Goal: Information Seeking & Learning: Find specific fact

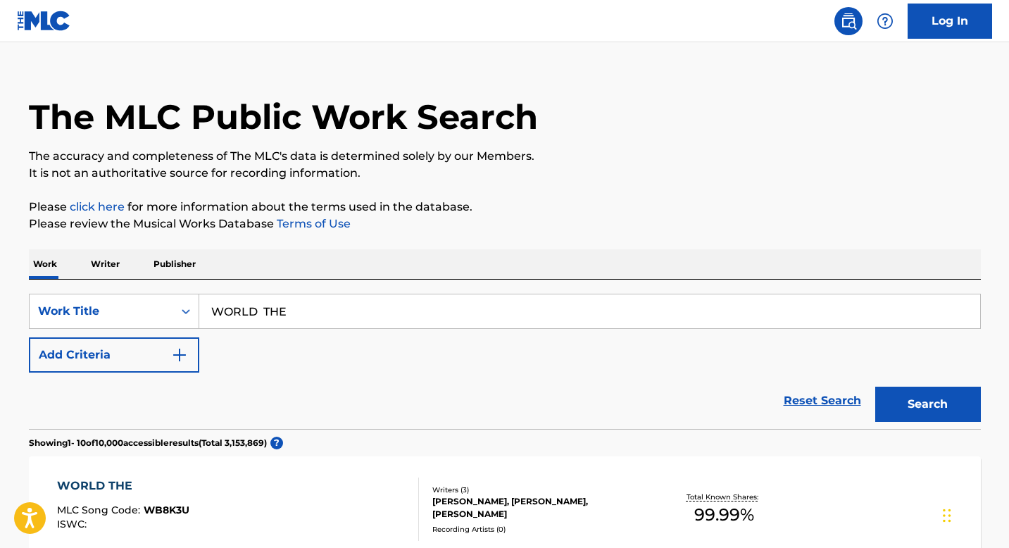
click at [358, 305] on input "WORLD THE" at bounding box center [589, 311] width 781 height 34
paste input "['Me Prefieres A Mi']"
click at [220, 318] on input "['Me Prefieres A Mi" at bounding box center [589, 311] width 781 height 34
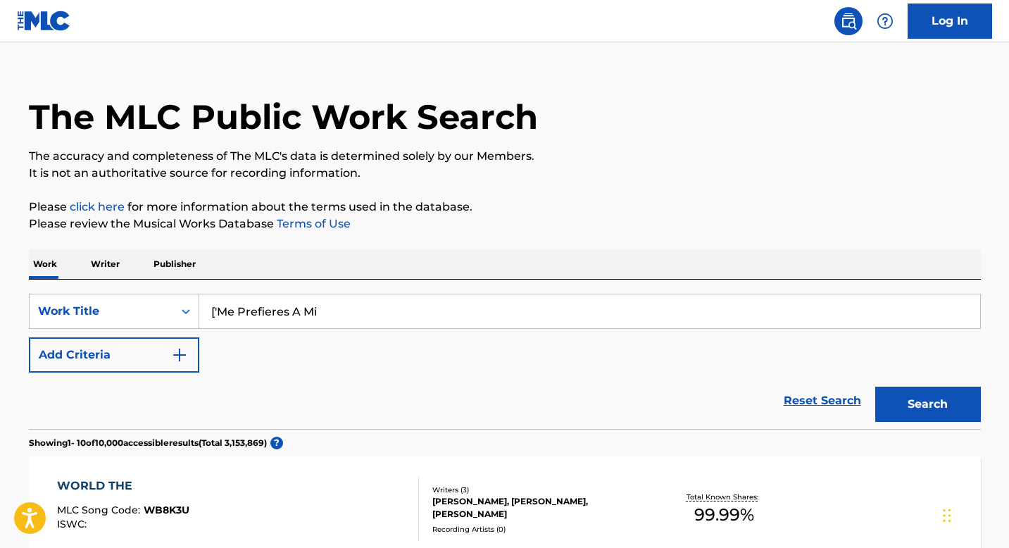
click at [220, 315] on input "['Me Prefieres A Mi" at bounding box center [589, 311] width 781 height 34
click at [875, 387] on button "Search" at bounding box center [928, 404] width 106 height 35
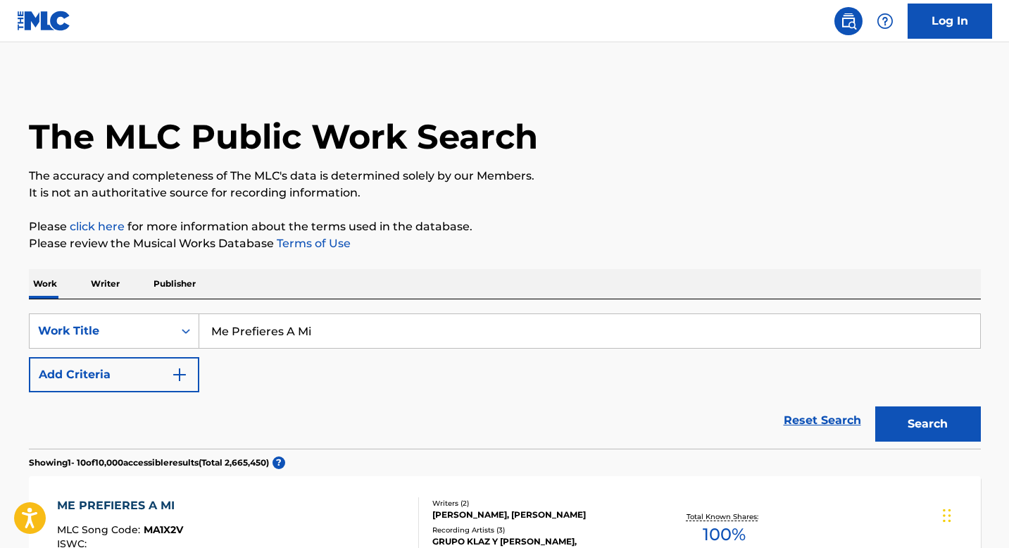
click at [374, 330] on input "Me Prefieres A Mi" at bounding box center [589, 331] width 781 height 34
paste input "VIENNA CALLING"
type input "VIENNA CALLING"
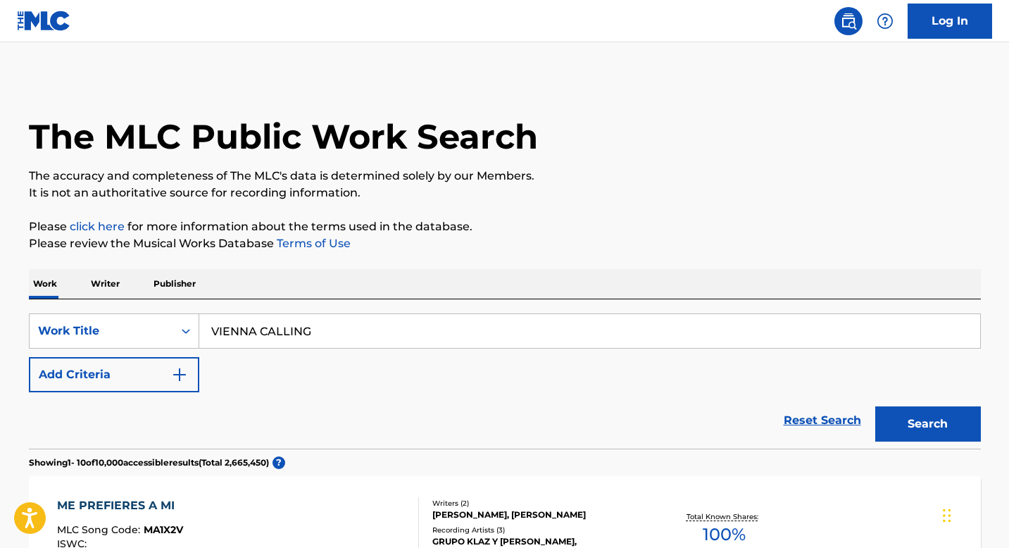
click at [203, 367] on div "SearchWithCriteriadf654c43-05f1-49f4-a427-f03d5f7f72bd Work Title VIENNA CALLIN…" at bounding box center [505, 352] width 952 height 79
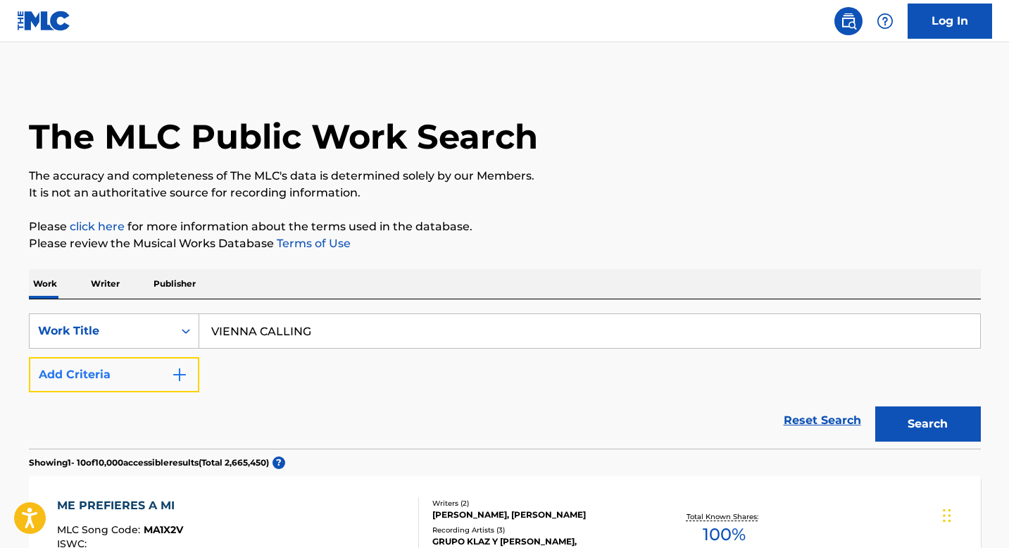
click at [173, 375] on img "Search Form" at bounding box center [179, 374] width 17 height 17
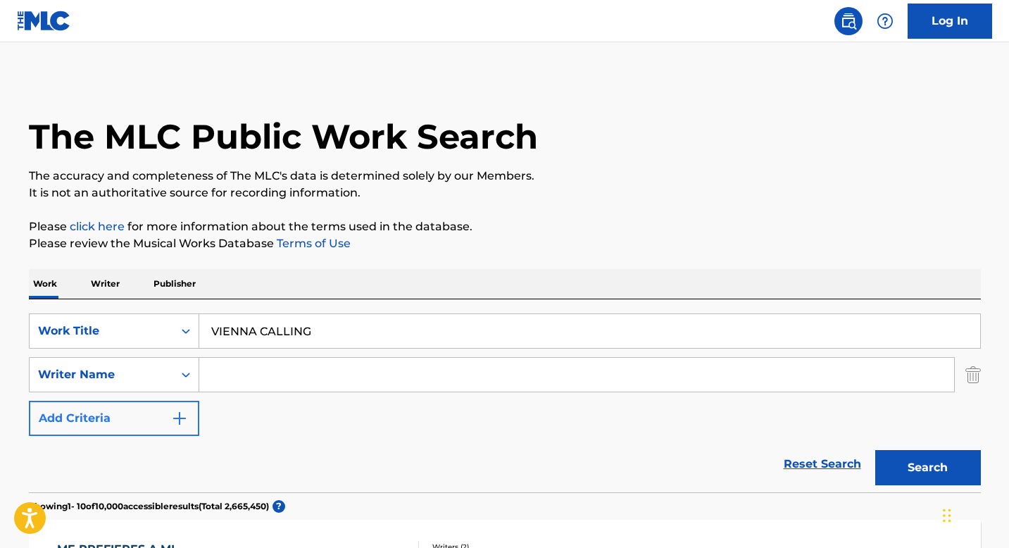
click at [279, 375] on input "Search Form" at bounding box center [576, 375] width 755 height 34
type input "Moroni"
click at [875, 450] on button "Search" at bounding box center [928, 467] width 106 height 35
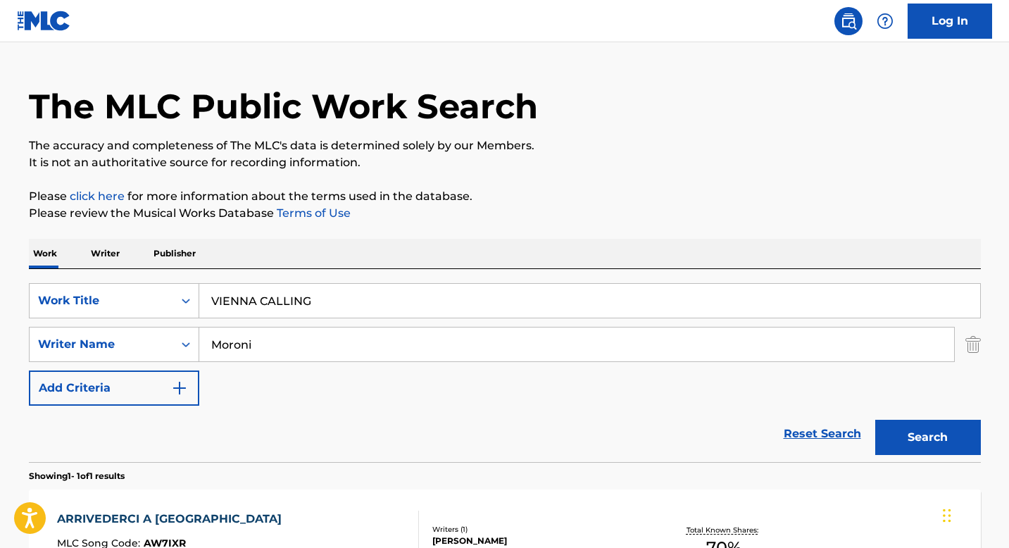
scroll to position [106, 0]
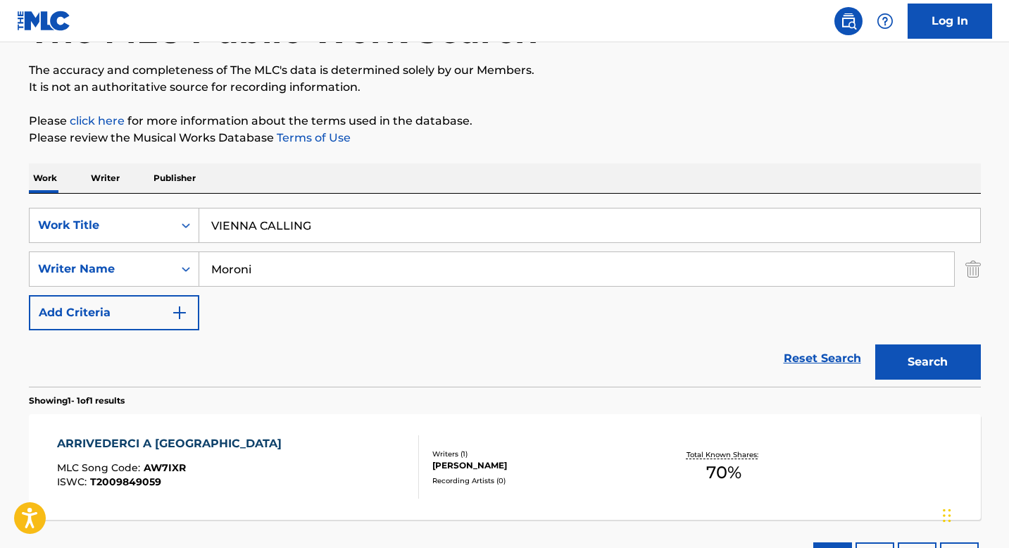
click at [378, 453] on div "ARRIVEDERCI A VIENNA MLC Song Code : AW7IXR ISWC : T2009849059" at bounding box center [238, 466] width 362 height 63
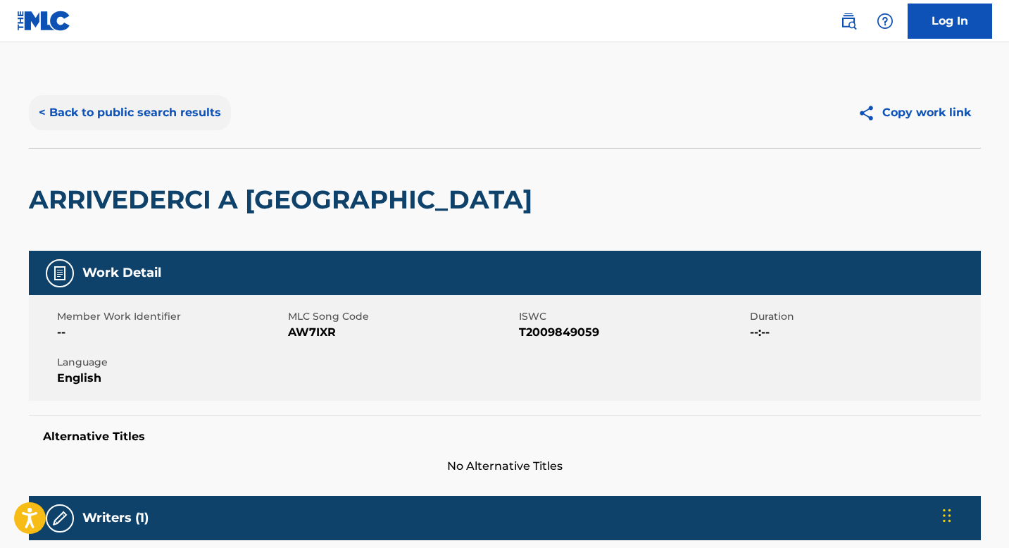
click at [162, 120] on button "< Back to public search results" at bounding box center [130, 112] width 202 height 35
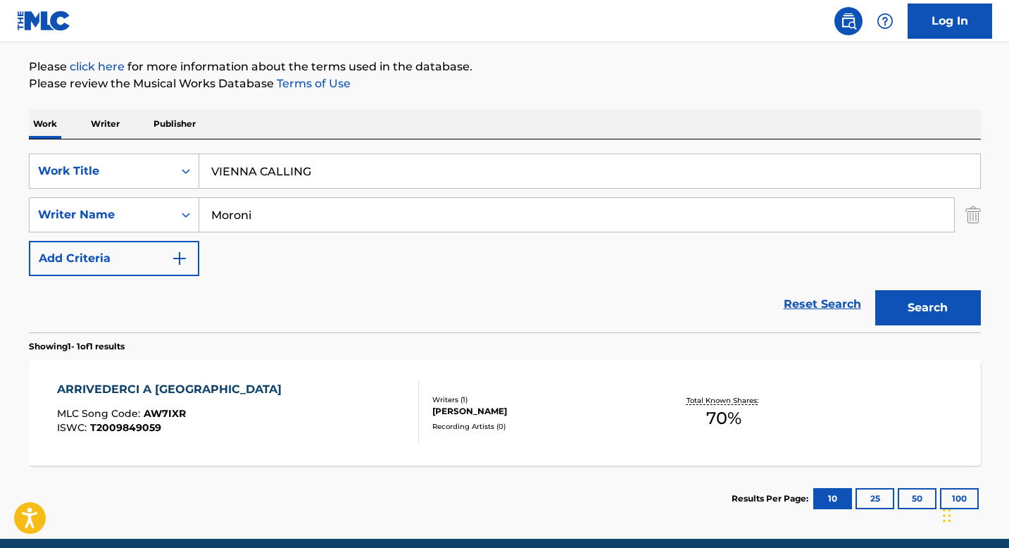
scroll to position [218, 0]
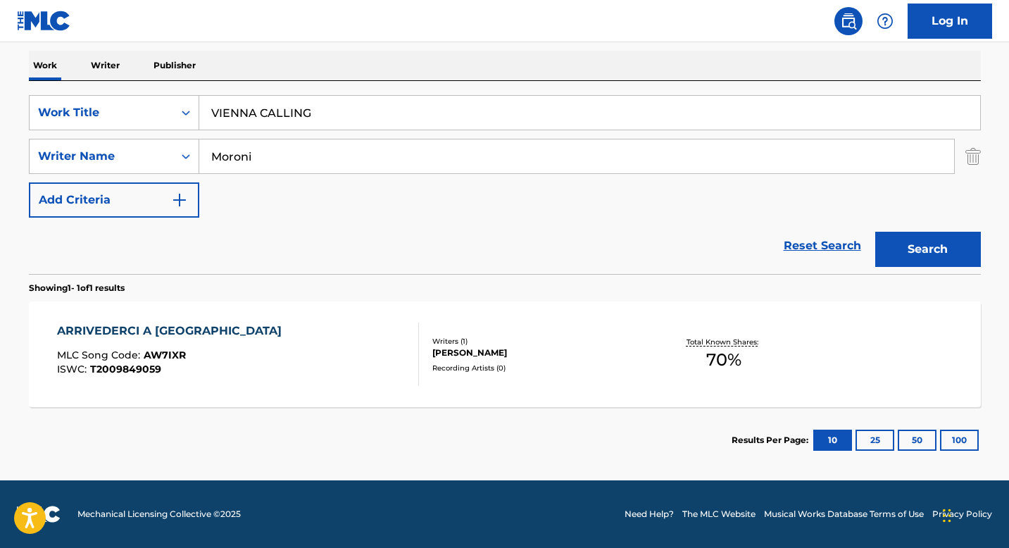
click at [357, 156] on input "Moroni" at bounding box center [576, 156] width 755 height 34
type input "Pradoni"
click at [875, 232] on button "Search" at bounding box center [928, 249] width 106 height 35
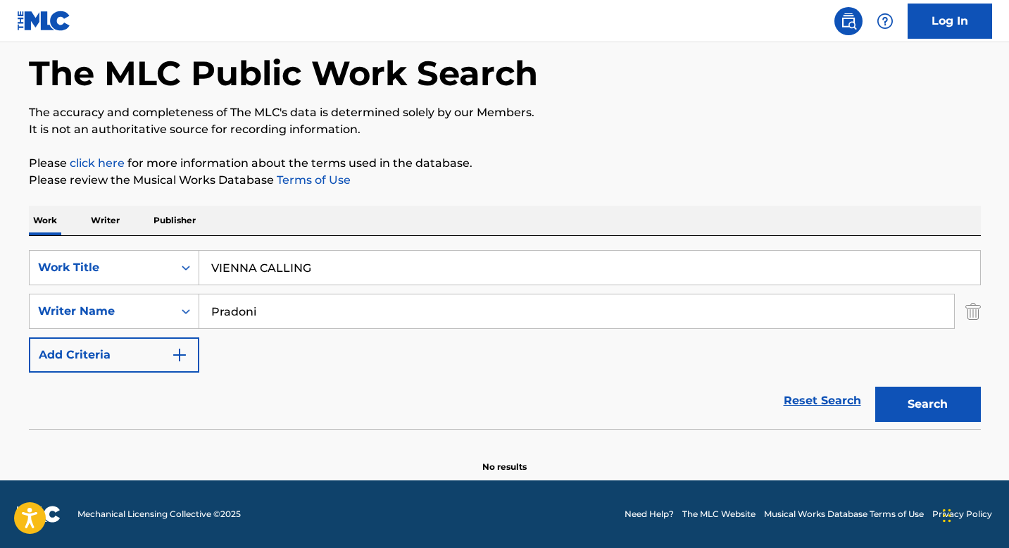
scroll to position [63, 0]
click at [349, 253] on input "VIENNA CALLING" at bounding box center [589, 268] width 781 height 34
paste input "EMPEROR'S NEW CLOTHES"
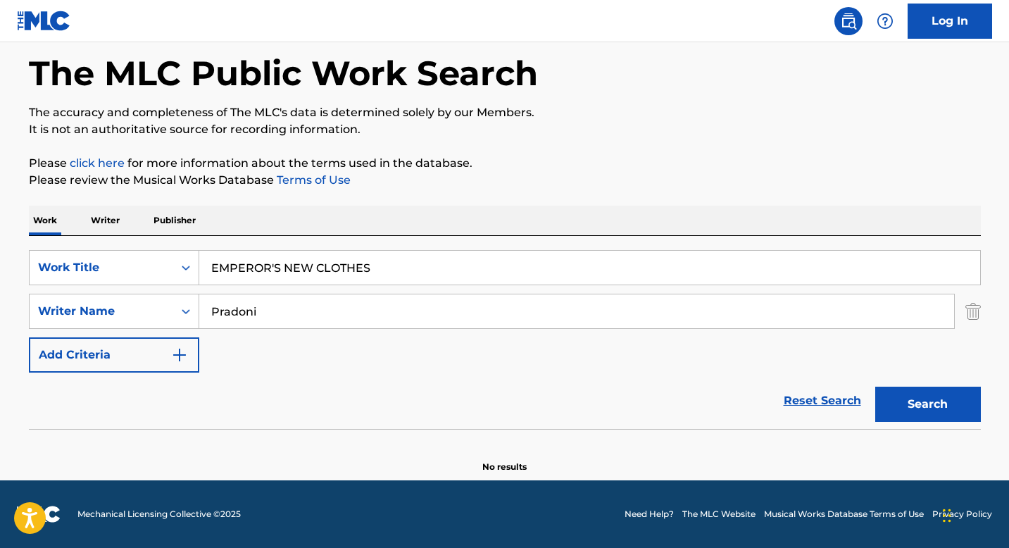
type input "EMPEROR'S NEW CLOTHES"
click at [336, 308] on input "Pradoni" at bounding box center [576, 311] width 755 height 34
type input "Urie"
click at [875, 387] on button "Search" at bounding box center [928, 404] width 106 height 35
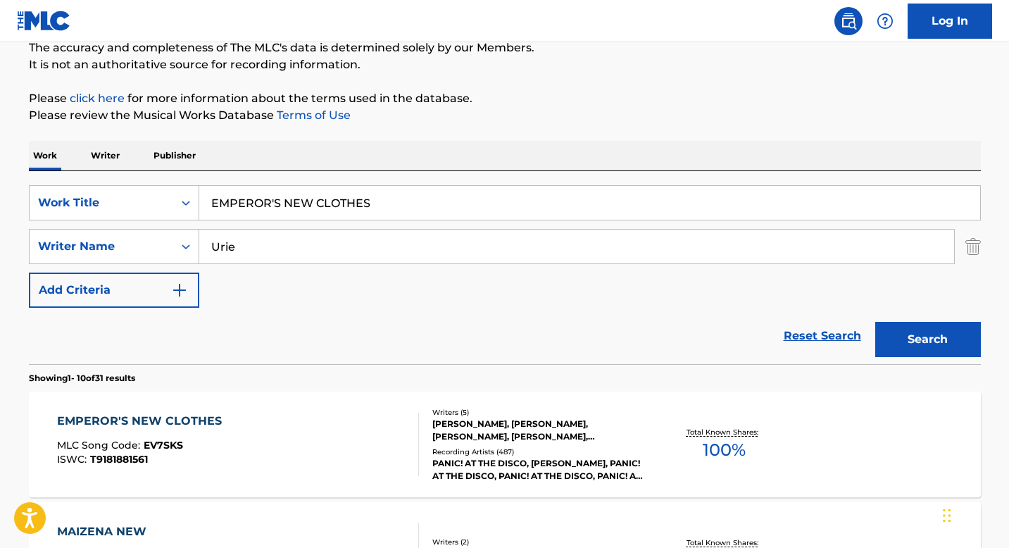
scroll to position [187, 0]
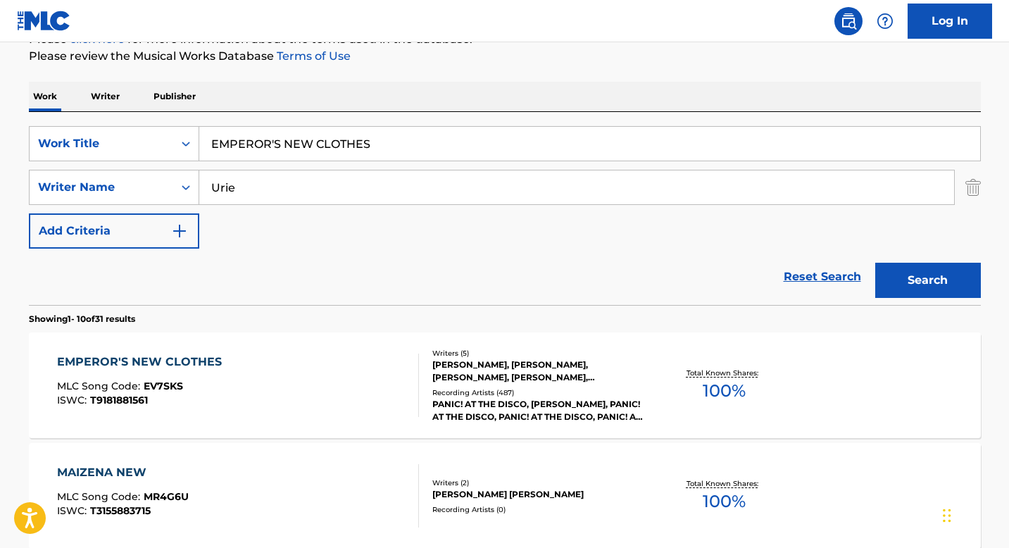
click at [340, 384] on div "EMPEROR'S NEW CLOTHES MLC Song Code : EV7SKS ISWC : T9181881561" at bounding box center [238, 384] width 362 height 63
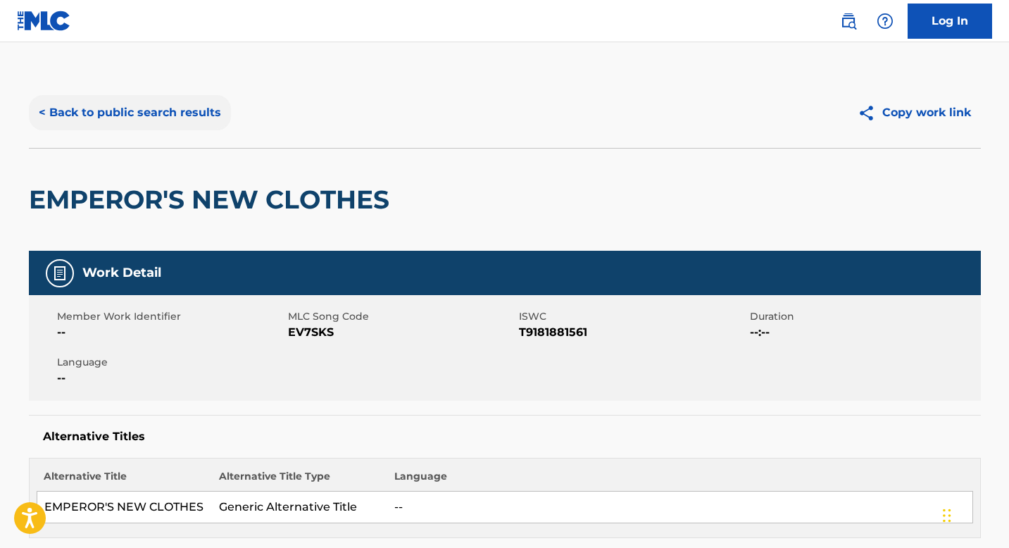
drag, startPoint x: 234, startPoint y: 127, endPoint x: 188, endPoint y: 115, distance: 47.1
click at [234, 127] on div "< Back to public search results" at bounding box center [267, 112] width 476 height 35
click at [188, 115] on button "< Back to public search results" at bounding box center [130, 112] width 202 height 35
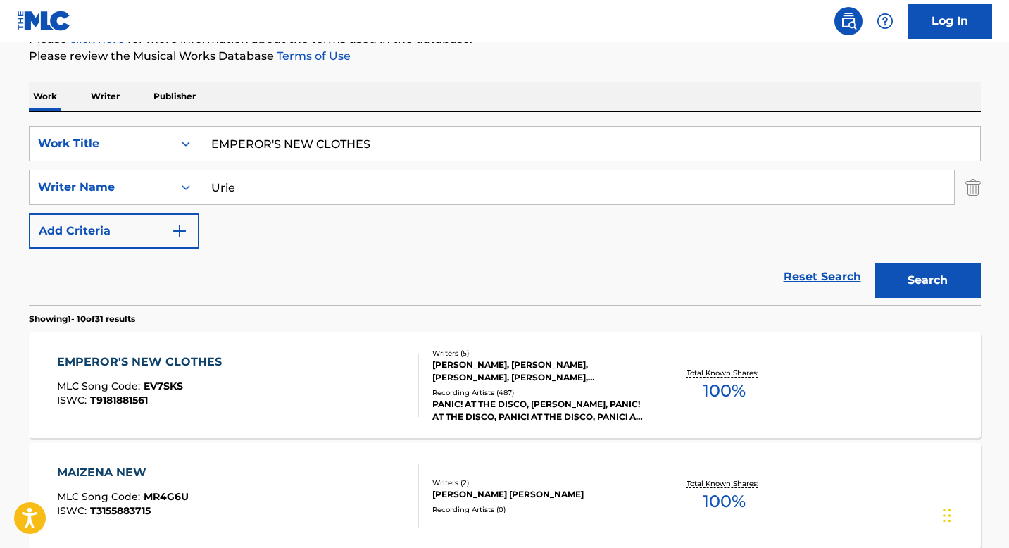
click at [392, 144] on input "EMPEROR'S NEW CLOTHES" at bounding box center [589, 144] width 781 height 34
paste input "SAVES THE DAY"
type input "SAVES THE DAY"
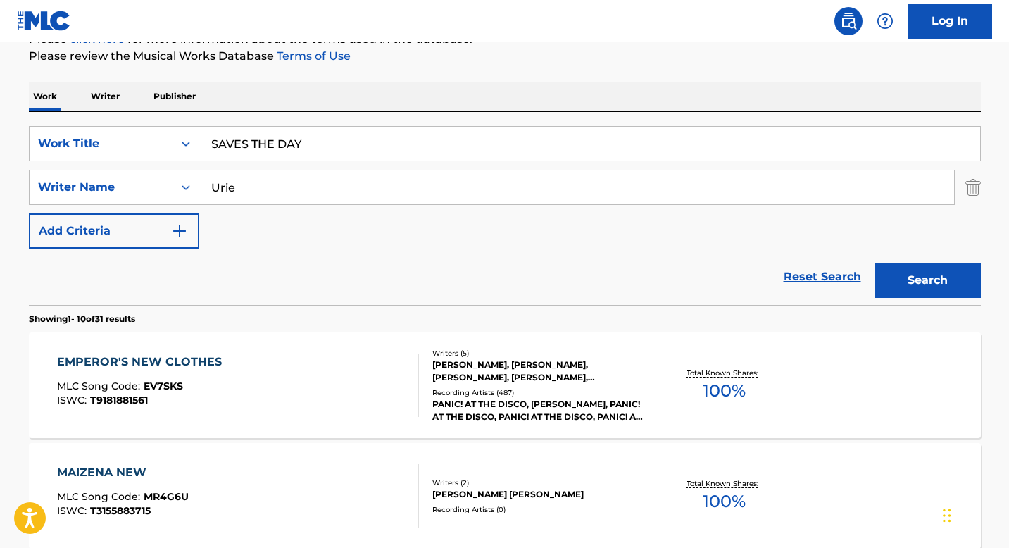
click at [388, 181] on input "Urie" at bounding box center [576, 187] width 755 height 34
type input "[GEOGRAPHIC_DATA]"
click at [875, 263] on button "Search" at bounding box center [928, 280] width 106 height 35
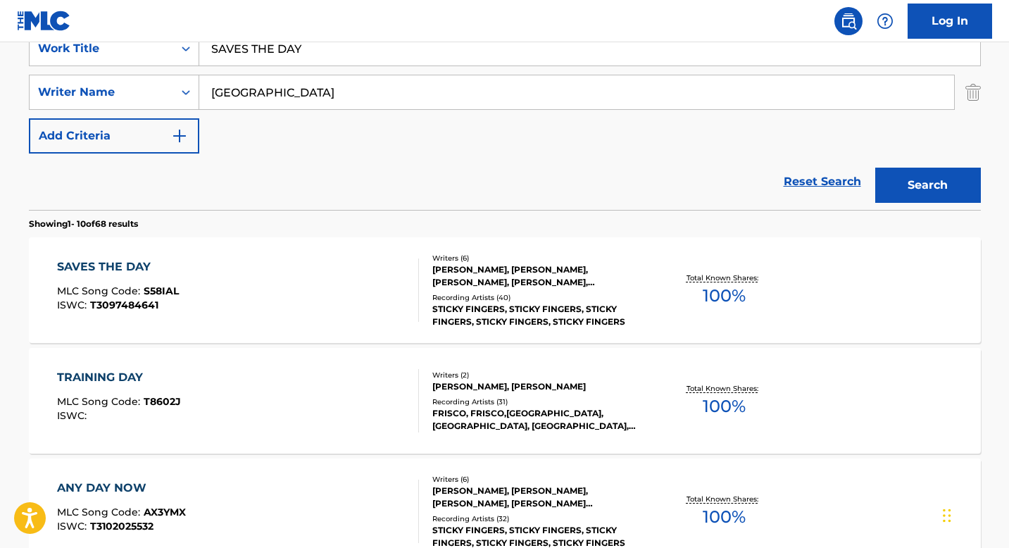
scroll to position [331, 0]
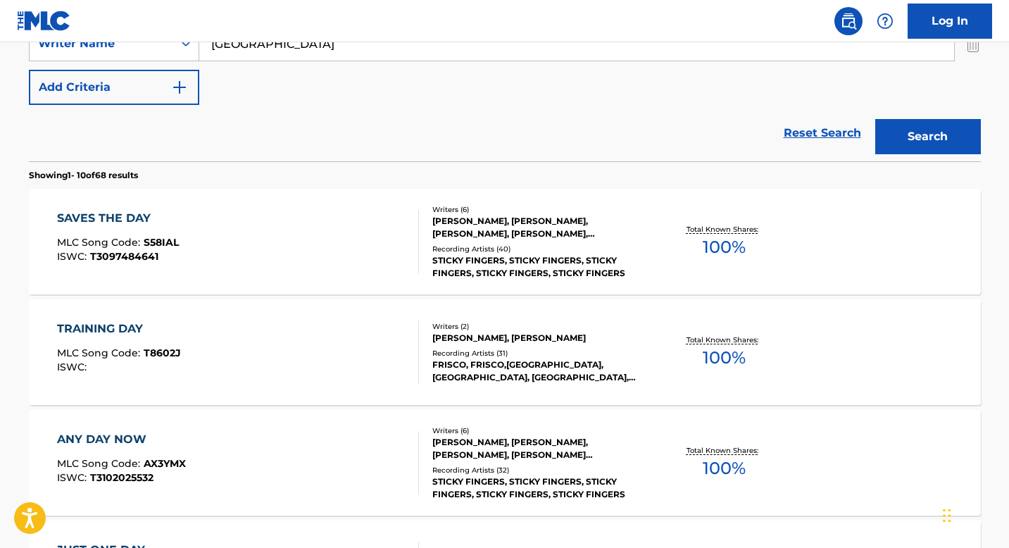
click at [351, 253] on div "SAVES THE DAY MLC Song Code : S58IAL ISWC : T3097484641" at bounding box center [238, 241] width 362 height 63
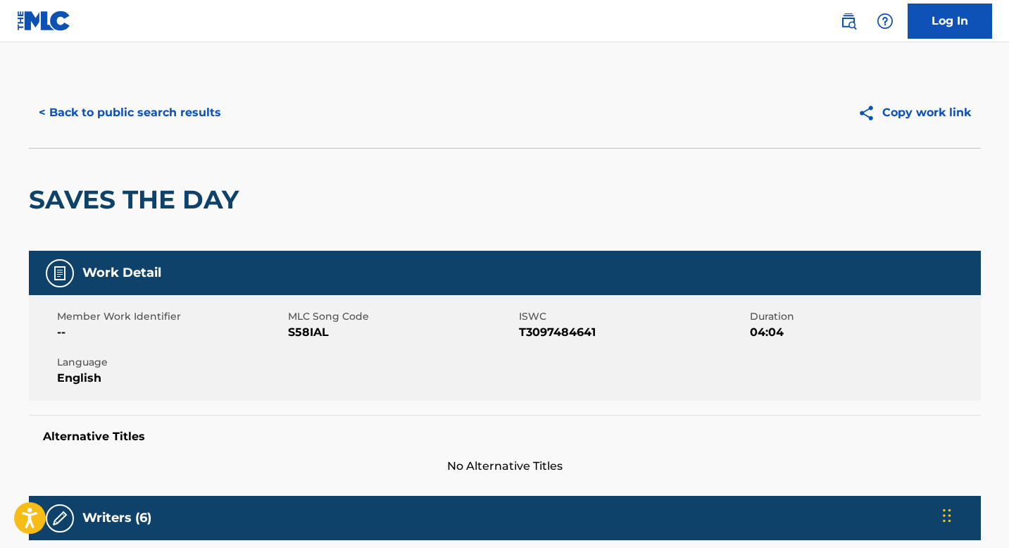
click at [247, 87] on div "< Back to public search results Copy work link" at bounding box center [505, 112] width 952 height 70
click at [189, 99] on button "< Back to public search results" at bounding box center [130, 112] width 202 height 35
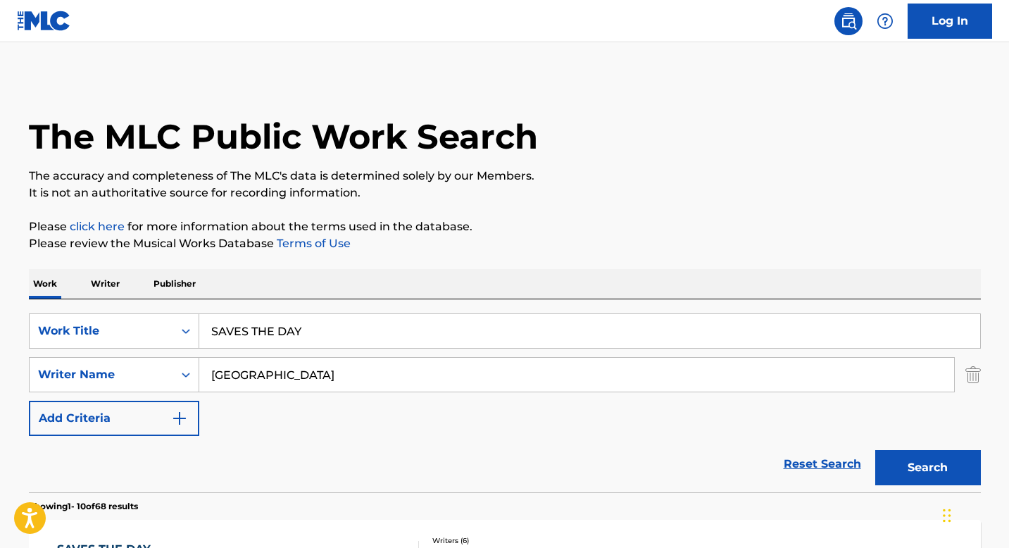
click at [445, 315] on input "SAVES THE DAY" at bounding box center [589, 331] width 781 height 34
paste input "['MOVIMIENTO NARANJA REMIX [PERSON_NAME]']"
drag, startPoint x: 219, startPoint y: 330, endPoint x: 194, endPoint y: 331, distance: 24.7
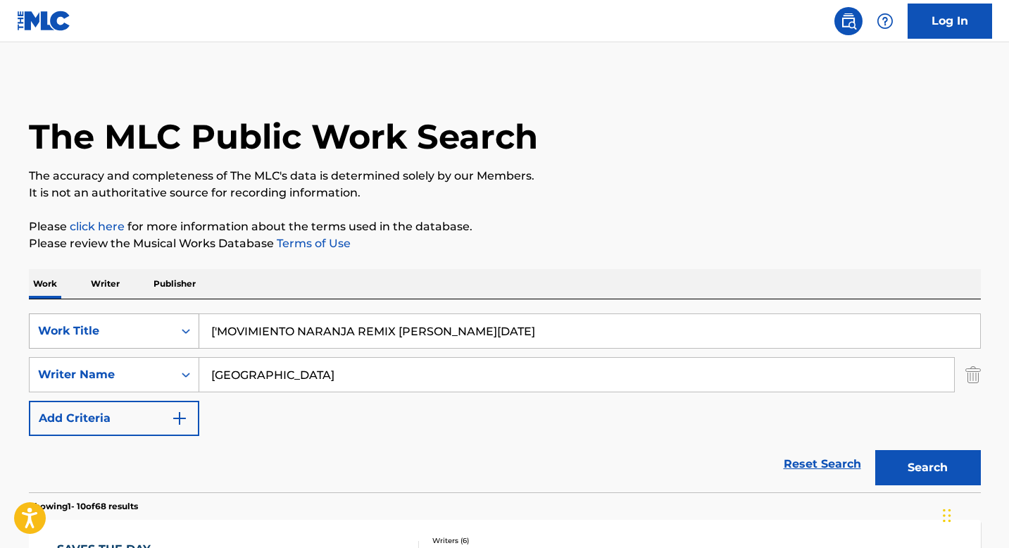
click at [194, 331] on div "SearchWithCriteriadf654c43-05f1-49f4-a427-f03d5f7f72bd Work Title ['MOVIMIENTO …" at bounding box center [505, 330] width 952 height 35
type input "MOVIMIENTO NARANJA REMIX [PERSON_NAME][DATE]"
click at [302, 372] on input "[GEOGRAPHIC_DATA]" at bounding box center [576, 375] width 755 height 34
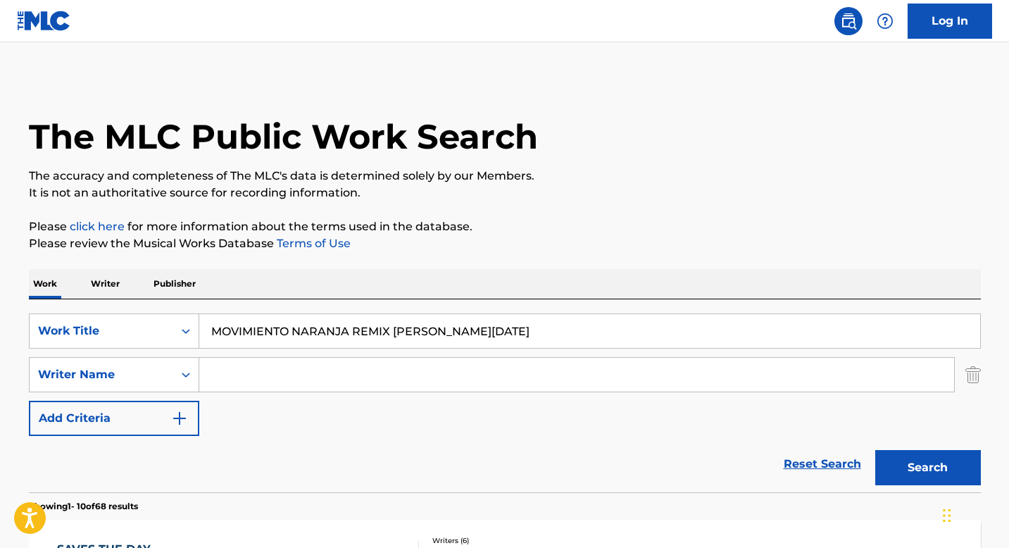
click at [875, 450] on button "Search" at bounding box center [928, 467] width 106 height 35
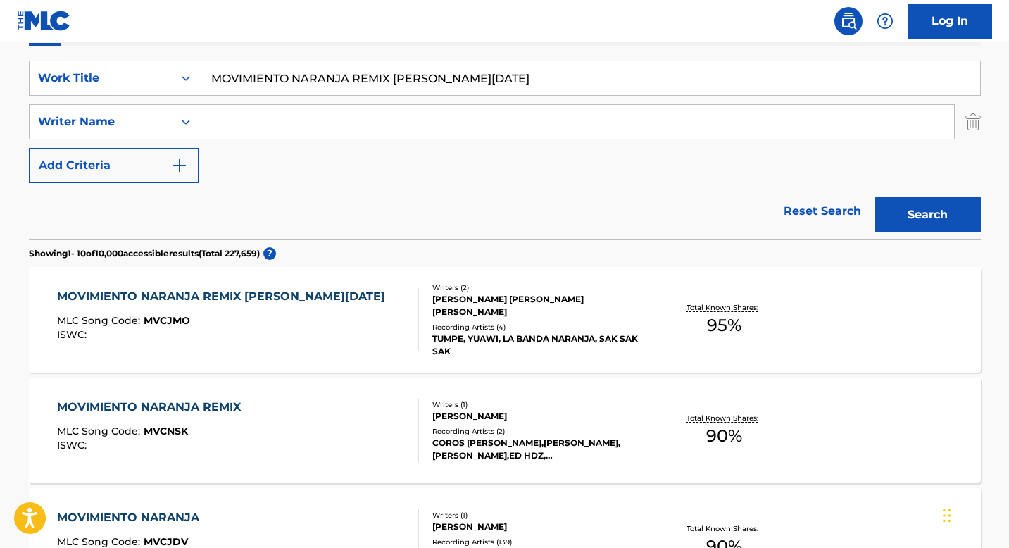
scroll to position [300, 0]
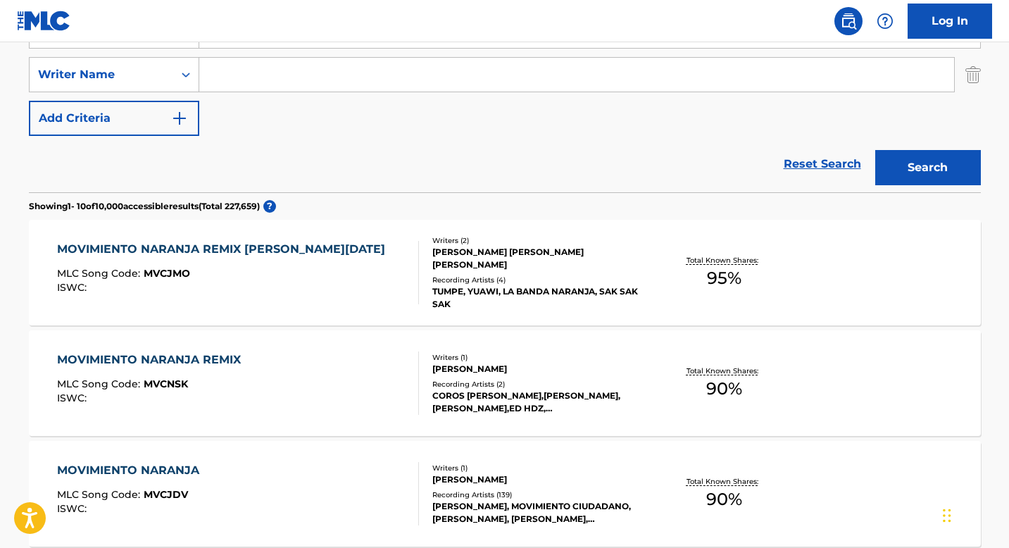
click at [459, 318] on div "MOVIMIENTO NARANJA REMIX [PERSON_NAME][DATE] MLC Song Code : MVCJMO ISWC : Writ…" at bounding box center [505, 273] width 952 height 106
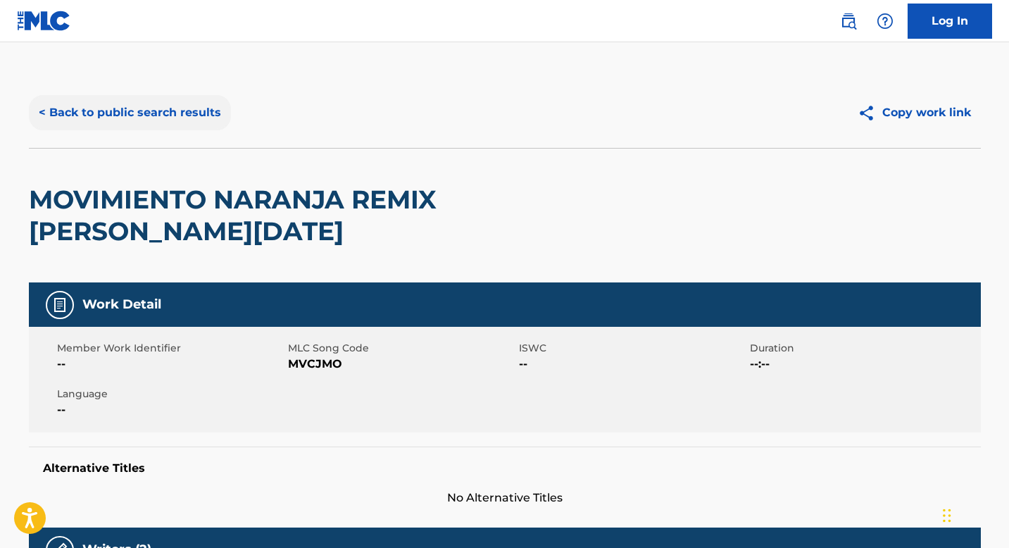
drag, startPoint x: 233, startPoint y: 94, endPoint x: 208, endPoint y: 102, distance: 26.7
click at [223, 98] on div "< Back to public search results Copy work link" at bounding box center [505, 112] width 952 height 70
click at [208, 102] on button "< Back to public search results" at bounding box center [130, 112] width 202 height 35
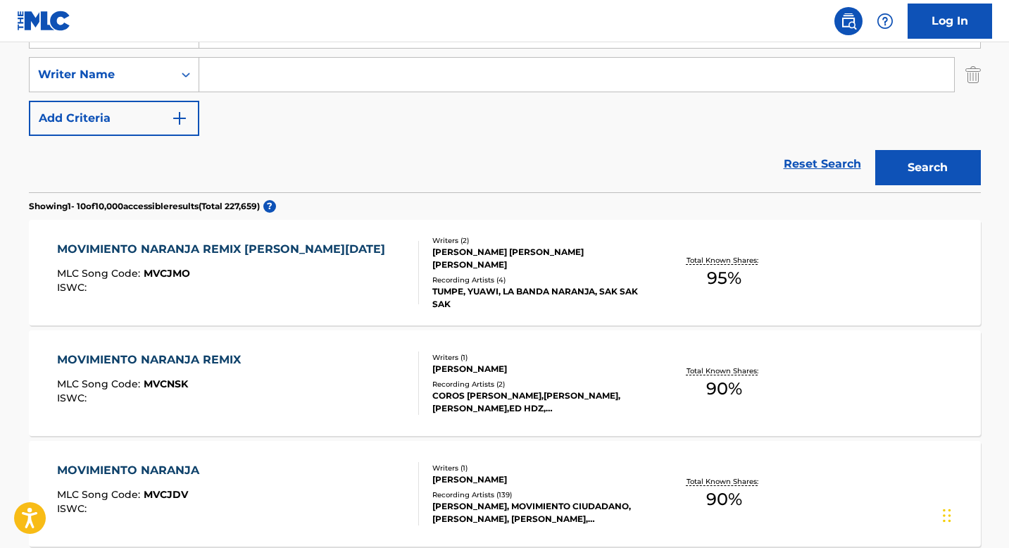
scroll to position [273, 0]
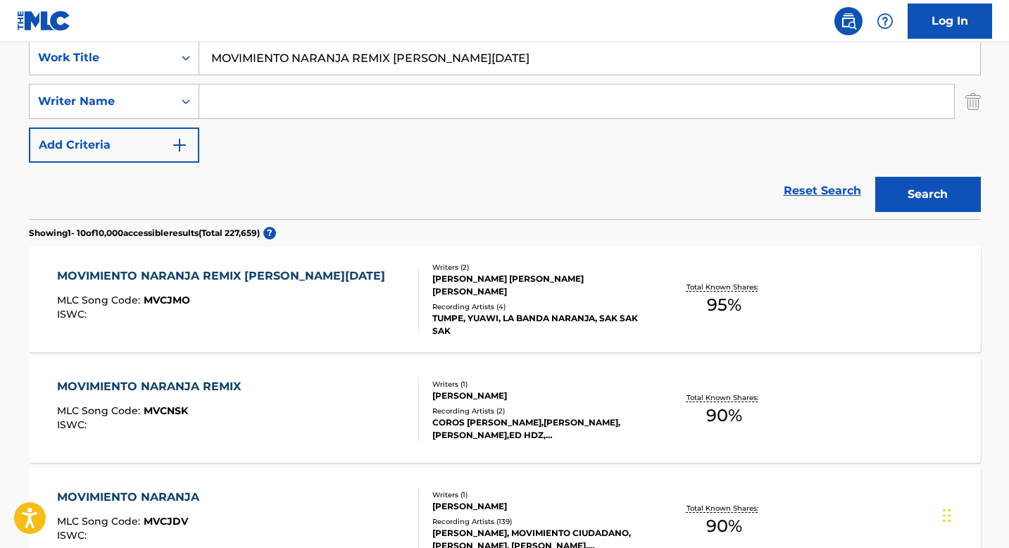
click at [372, 53] on input "MOVIMIENTO NARANJA REMIX [PERSON_NAME][DATE]" at bounding box center [589, 58] width 781 height 34
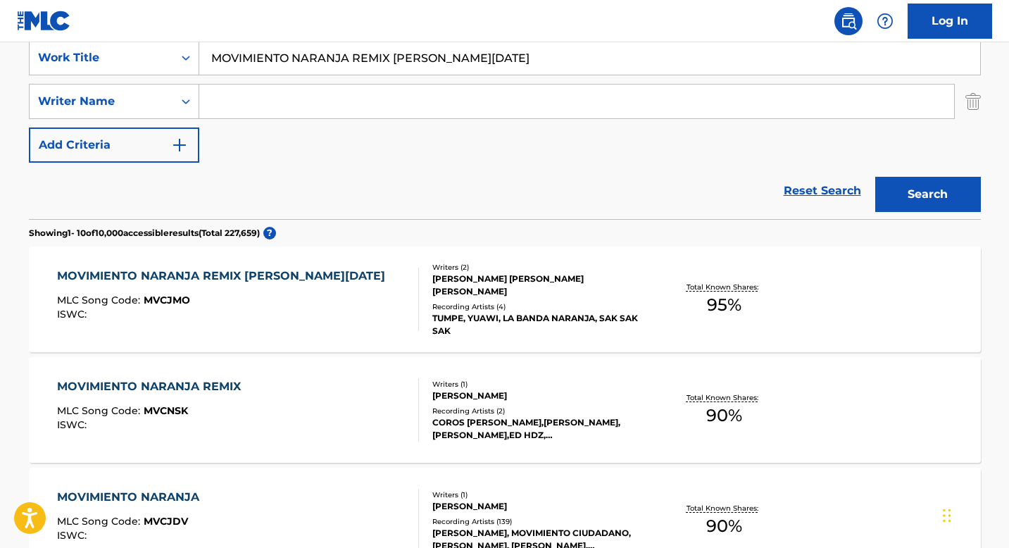
click at [372, 53] on input "MOVIMIENTO NARANJA REMIX [PERSON_NAME][DATE]" at bounding box center [589, 58] width 781 height 34
paste input "IN MY MIND"
type input "IN MY MIND"
click at [381, 101] on input "Search Form" at bounding box center [576, 101] width 755 height 34
type input "Soon"
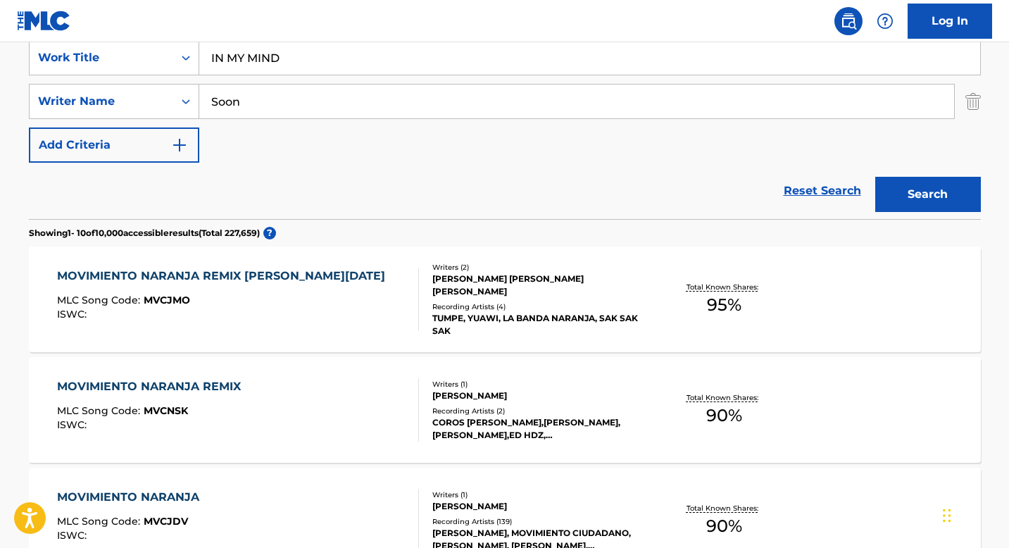
click at [875, 177] on button "Search" at bounding box center [928, 194] width 106 height 35
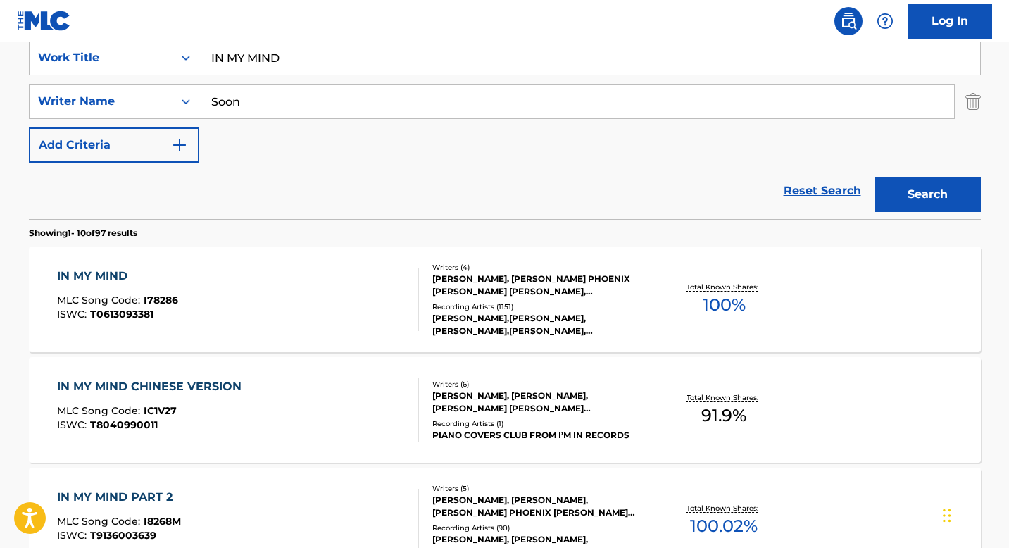
click at [285, 268] on div "IN MY MIND MLC Song Code : I78286 ISWC : T0613093381" at bounding box center [238, 299] width 362 height 63
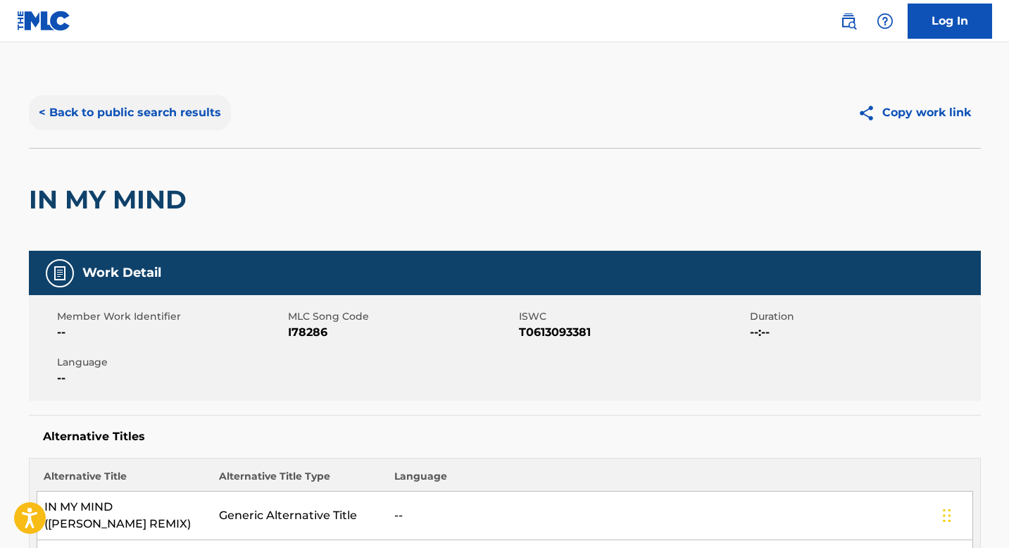
click at [161, 114] on button "< Back to public search results" at bounding box center [130, 112] width 202 height 35
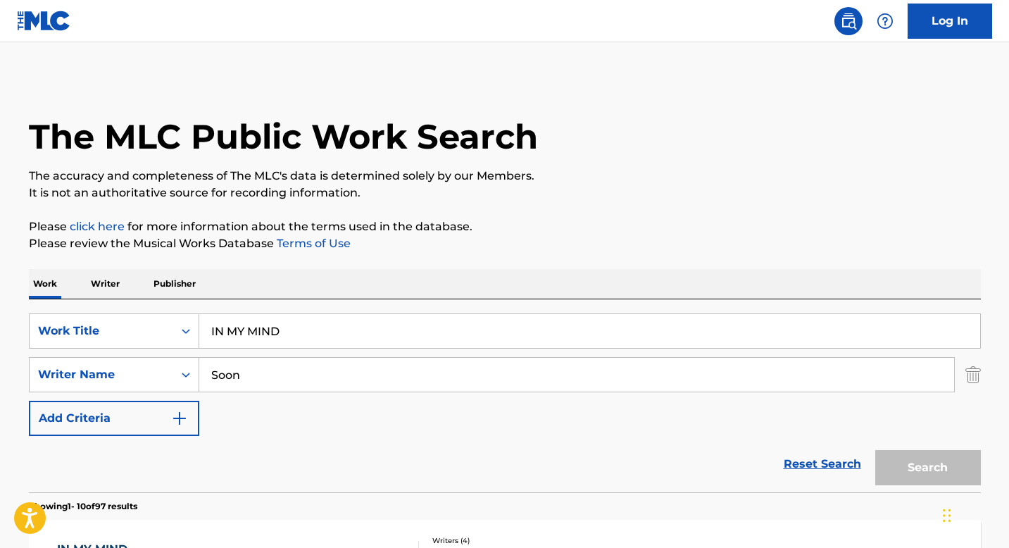
scroll to position [273, 0]
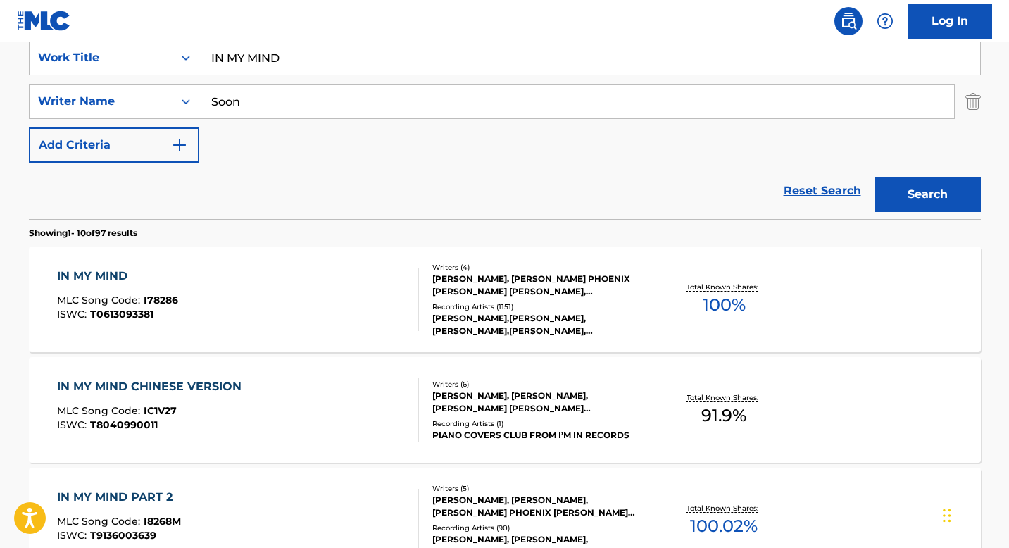
click at [215, 59] on input "IN MY MIND" at bounding box center [589, 58] width 781 height 34
type input "ON MY MIND"
click at [875, 177] on button "Search" at bounding box center [928, 194] width 106 height 35
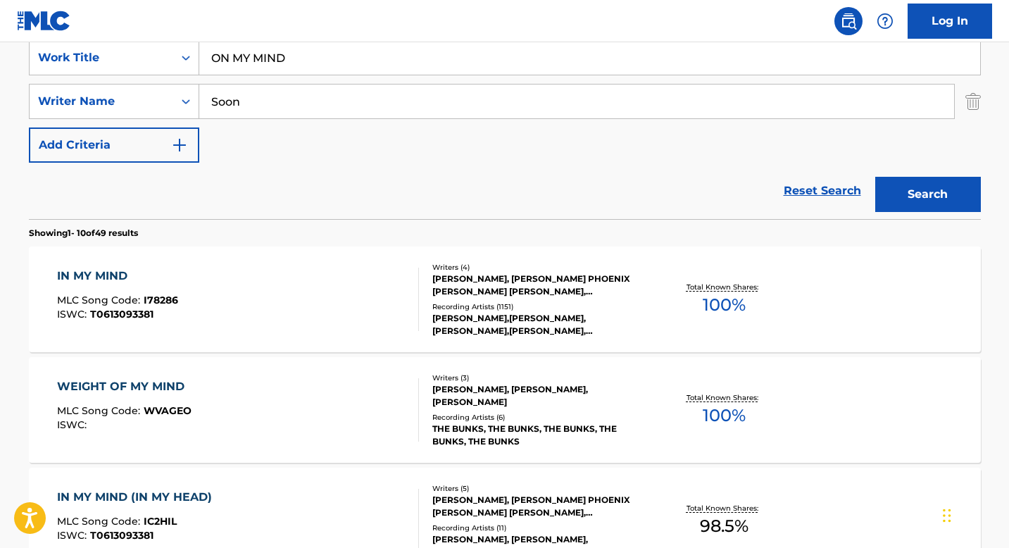
click at [285, 281] on div "IN MY MIND MLC Song Code : I78286 ISWC : T0613093381" at bounding box center [238, 299] width 362 height 63
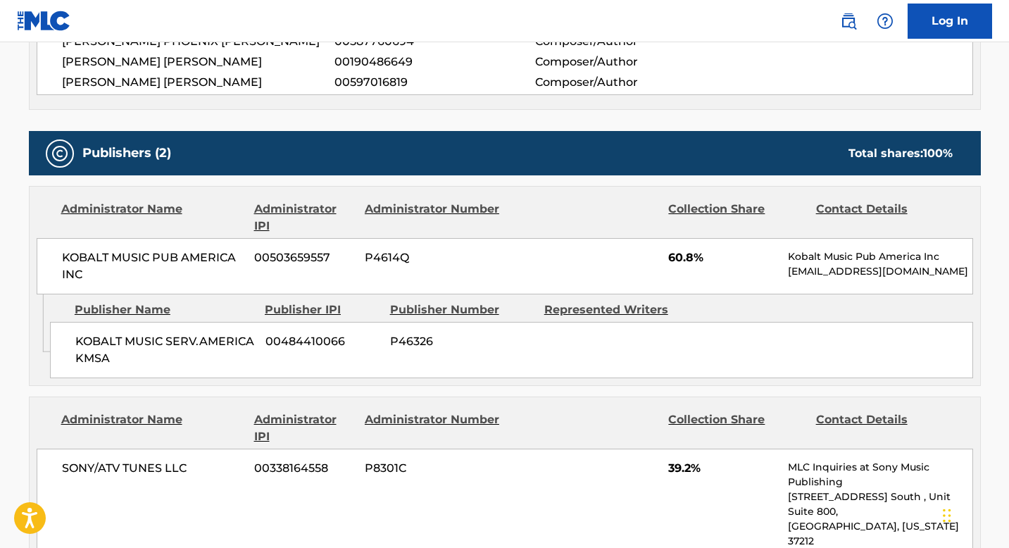
scroll to position [803, 0]
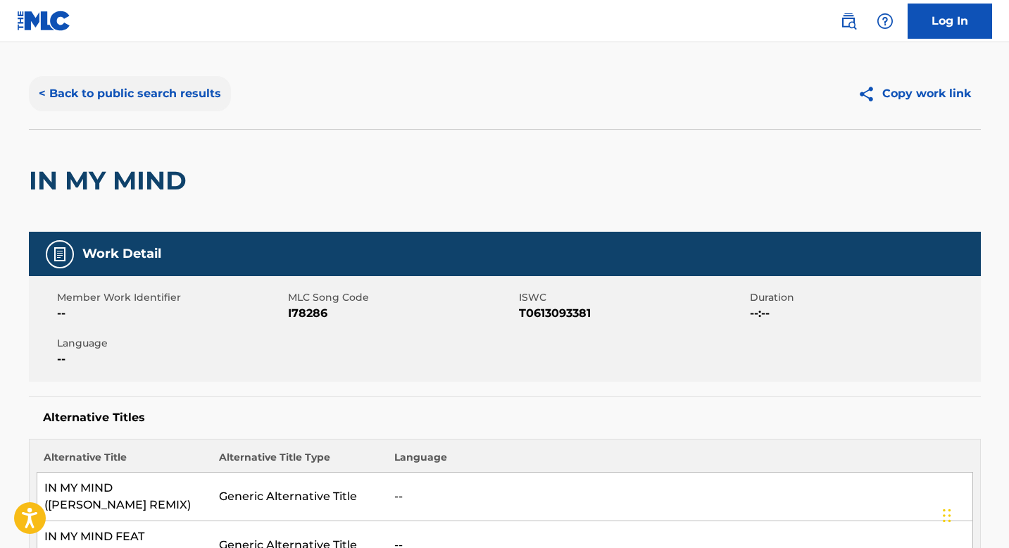
click at [163, 111] on button "< Back to public search results" at bounding box center [130, 93] width 202 height 35
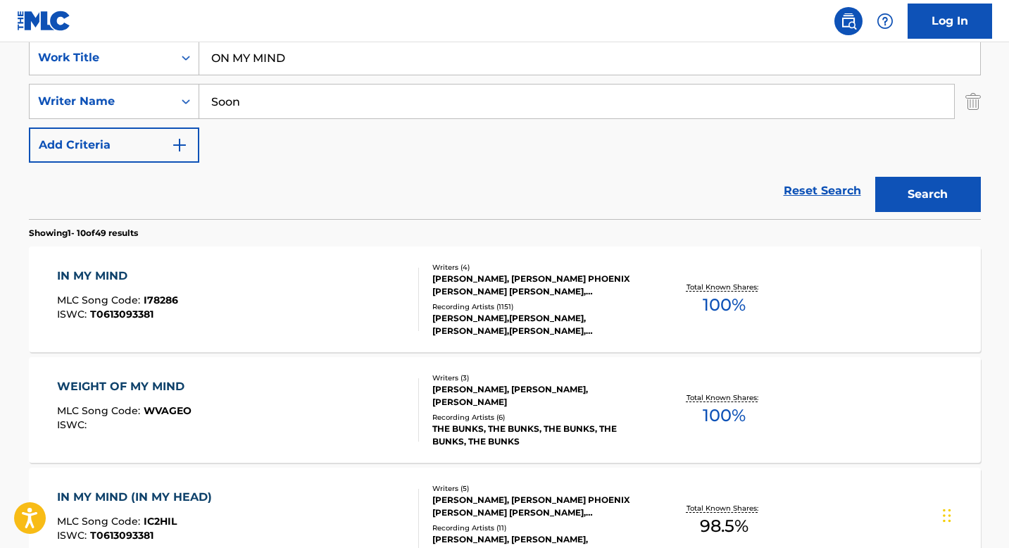
click at [328, 74] on input "ON MY MIND" at bounding box center [589, 58] width 781 height 34
click at [330, 64] on input "ON MY MIND" at bounding box center [589, 58] width 781 height 34
paste input "ROCK AROUND THE CLOCK"
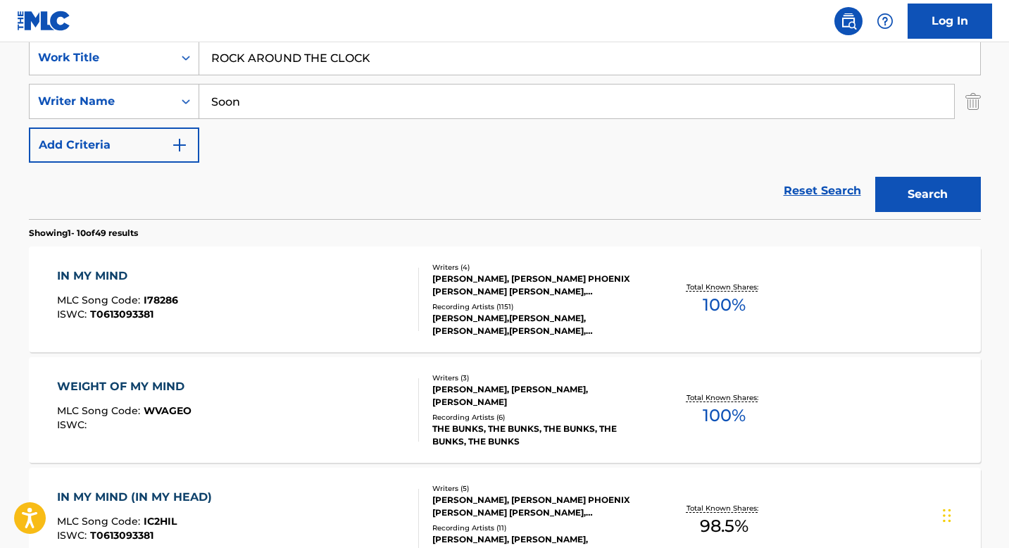
type input "ROCK AROUND THE CLOCK"
click at [334, 103] on input "Soon" at bounding box center [576, 101] width 755 height 34
type input "[PERSON_NAME]"
click at [875, 177] on button "Search" at bounding box center [928, 194] width 106 height 35
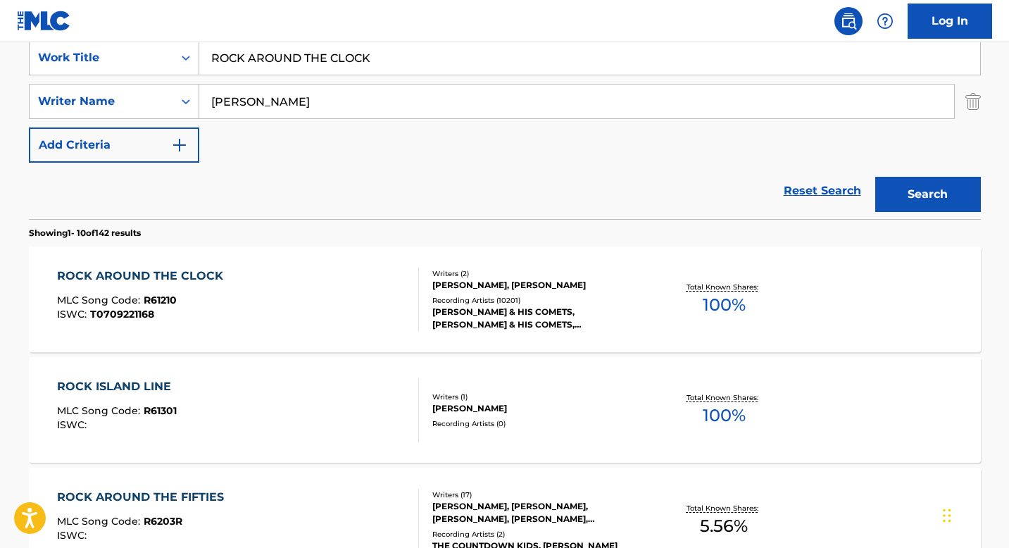
click at [542, 319] on div "[PERSON_NAME] & HIS COMETS, [PERSON_NAME] & HIS COMETS, [PERSON_NAME], [PERSON_…" at bounding box center [538, 318] width 213 height 25
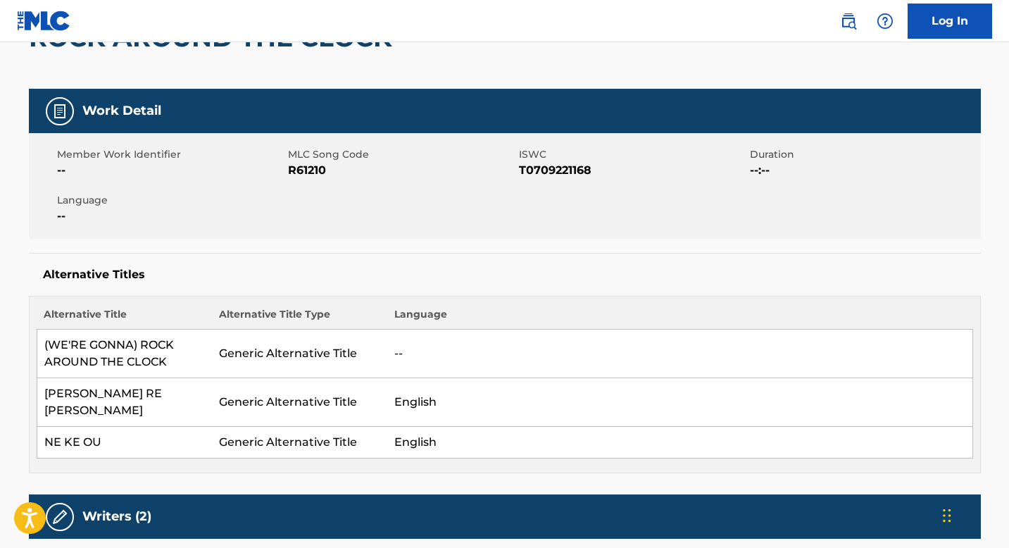
scroll to position [107, 0]
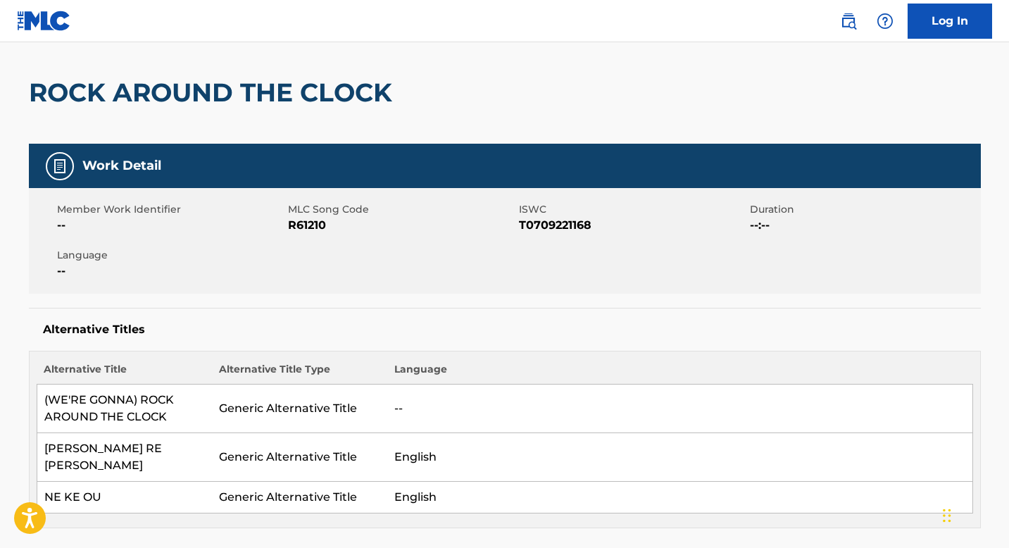
click at [277, 71] on div "ROCK AROUND THE CLOCK" at bounding box center [214, 93] width 370 height 102
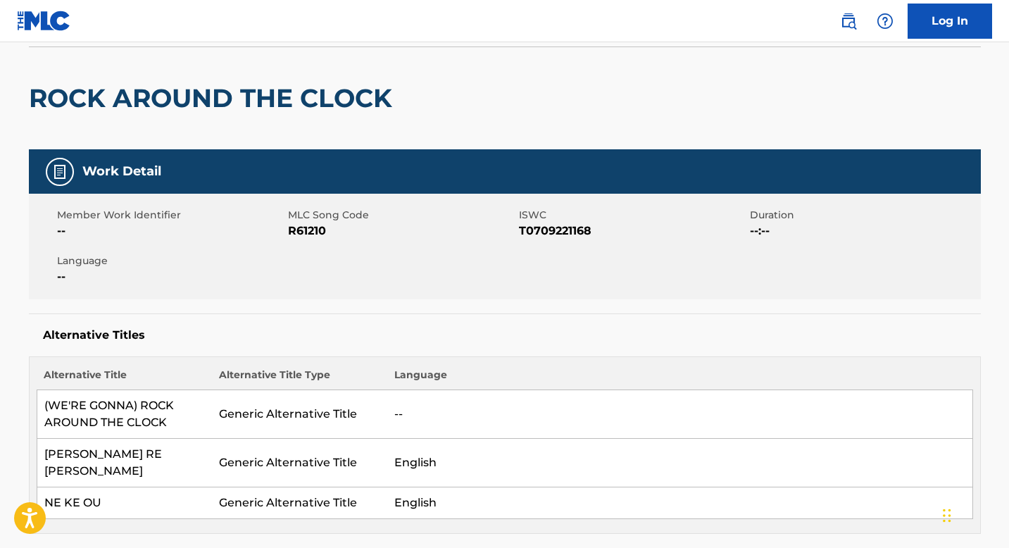
scroll to position [0, 0]
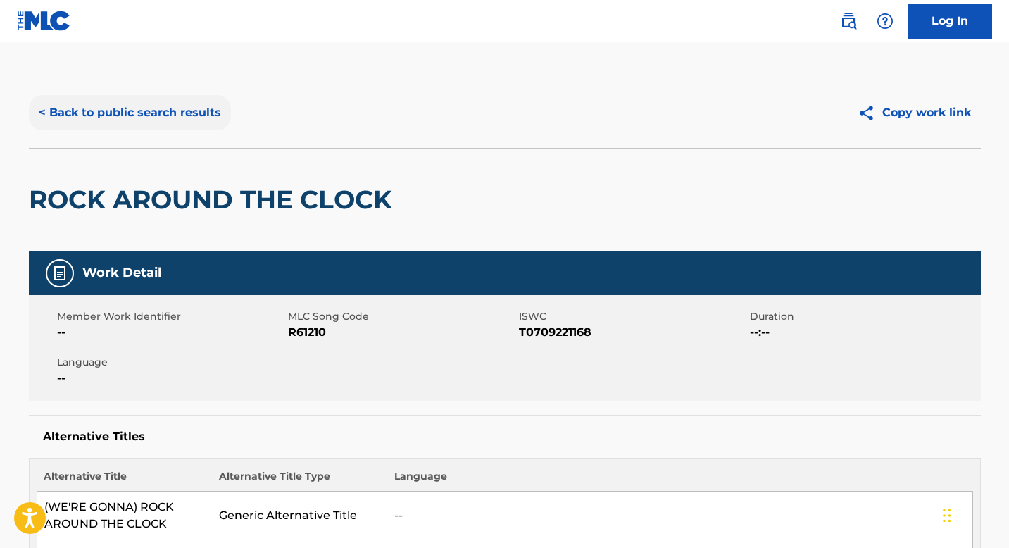
click at [173, 103] on button "< Back to public search results" at bounding box center [130, 112] width 202 height 35
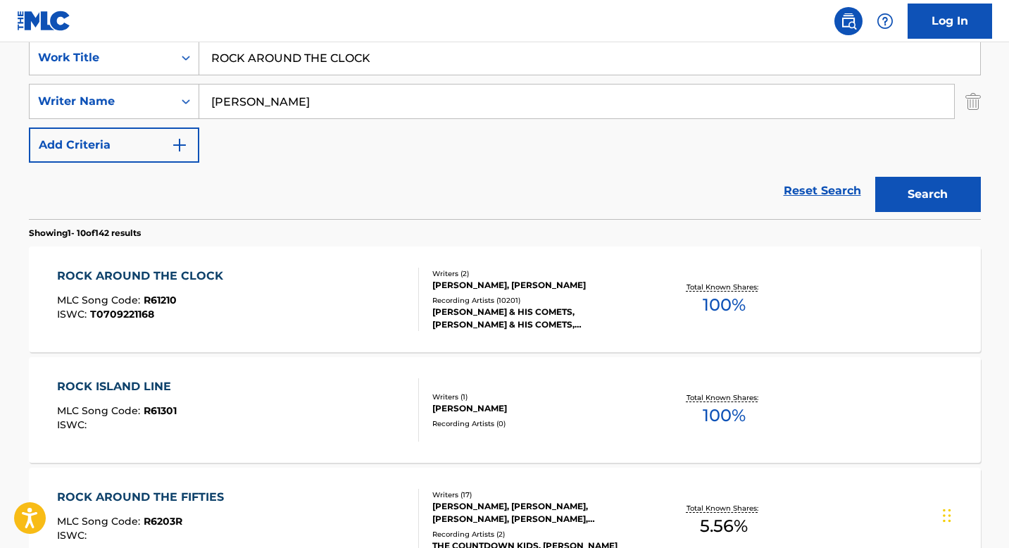
click at [307, 58] on input "ROCK AROUND THE CLOCK" at bounding box center [589, 58] width 781 height 34
paste input "Behind"
type input "Behind"
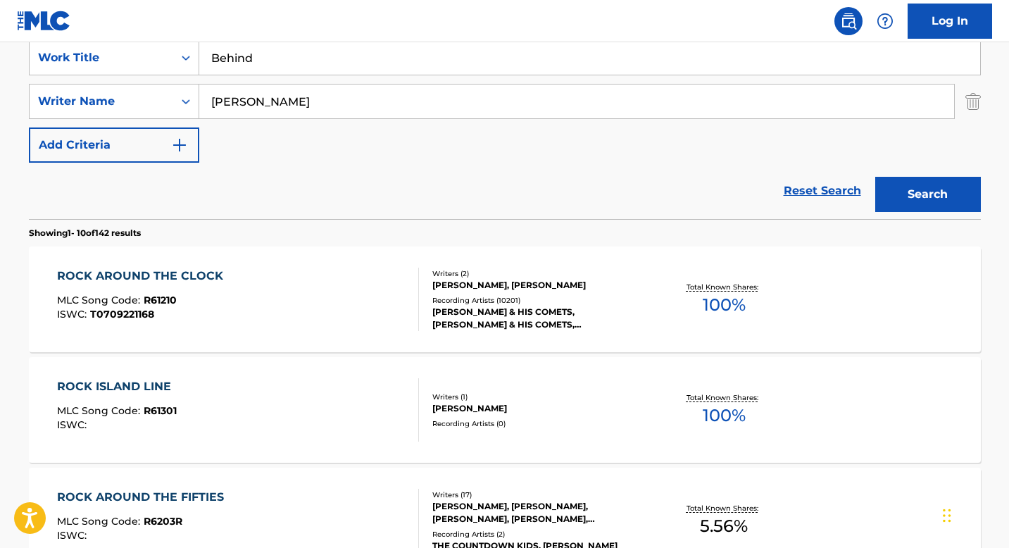
click at [333, 106] on input "[PERSON_NAME]" at bounding box center [576, 101] width 755 height 34
type input "[PERSON_NAME]"
click at [875, 177] on button "Search" at bounding box center [928, 194] width 106 height 35
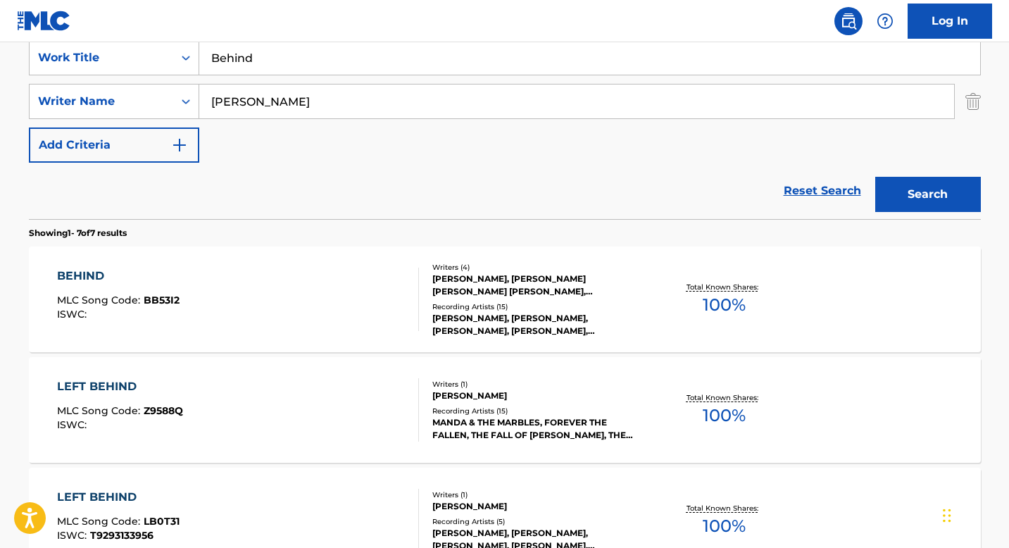
click at [380, 287] on div "BEHIND MLC Song Code : BB53I2 ISWC :" at bounding box center [238, 299] width 362 height 63
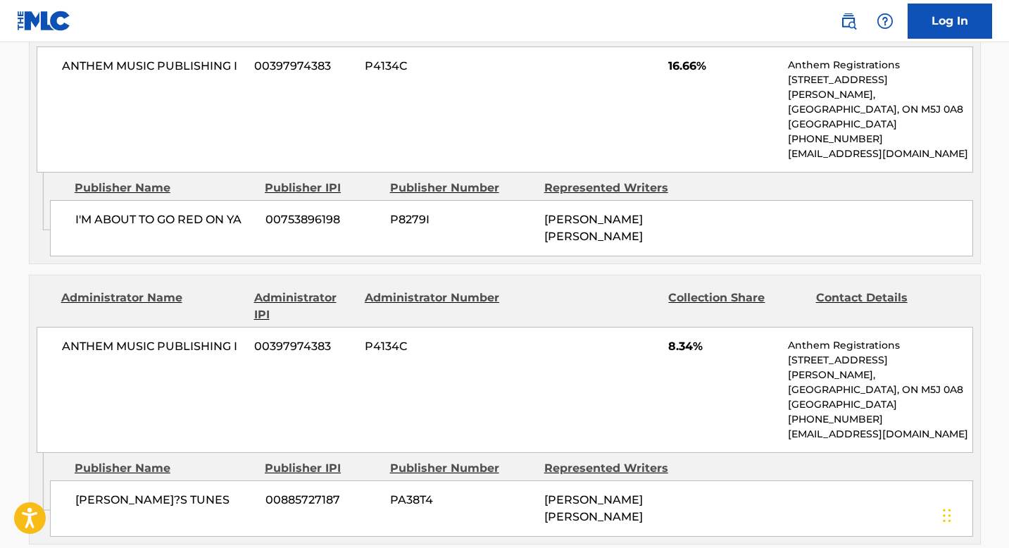
scroll to position [624, 0]
